Goal: Task Accomplishment & Management: Use online tool/utility

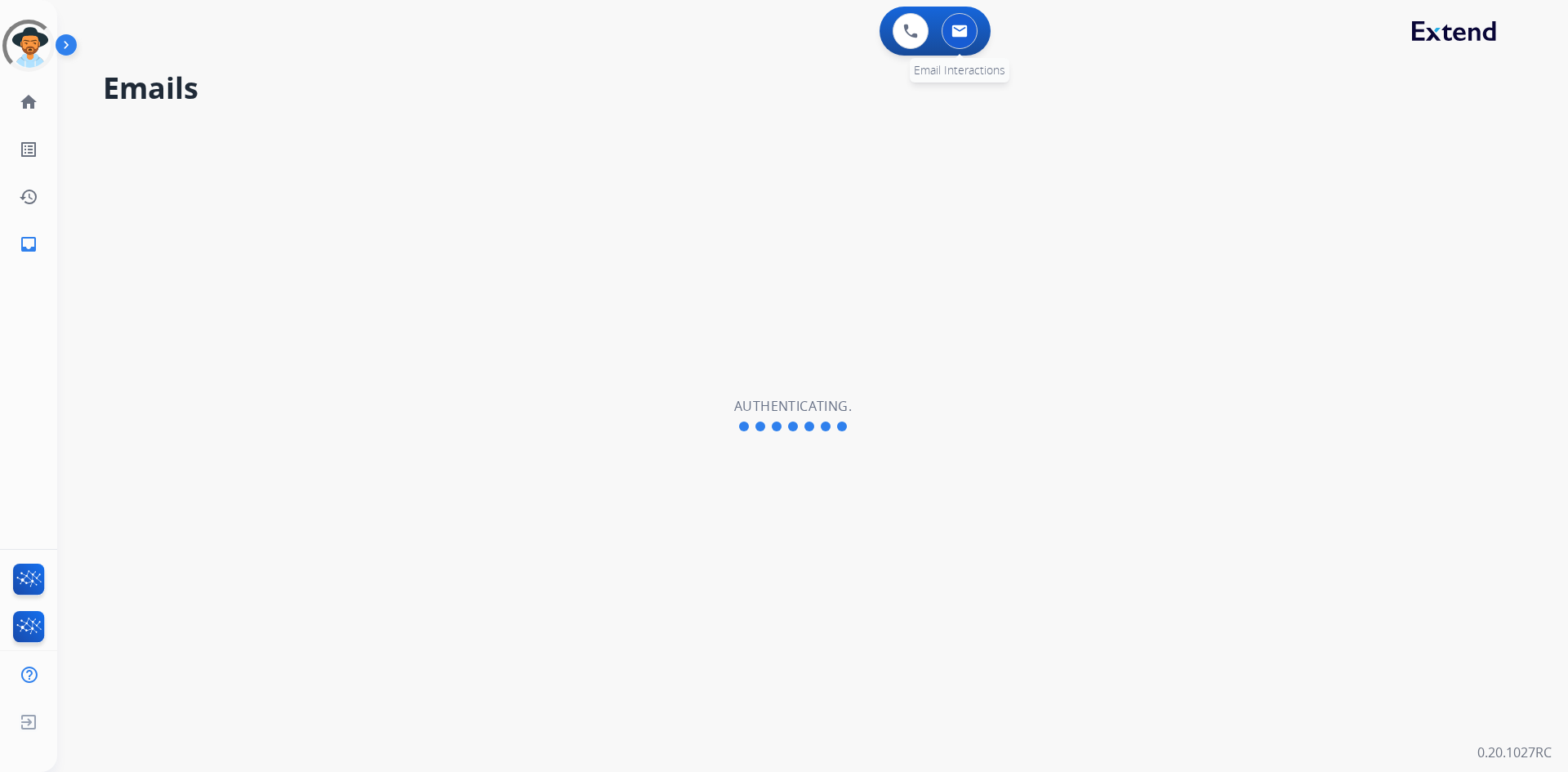
click at [956, 38] on button at bounding box center [959, 30] width 36 height 36
click at [966, 34] on img at bounding box center [959, 30] width 17 height 13
click at [476, 213] on div "**********" at bounding box center [793, 414] width 1472 height 713
click at [367, 122] on div "**********" at bounding box center [793, 414] width 1472 height 713
